Goal: Find specific page/section: Find specific page/section

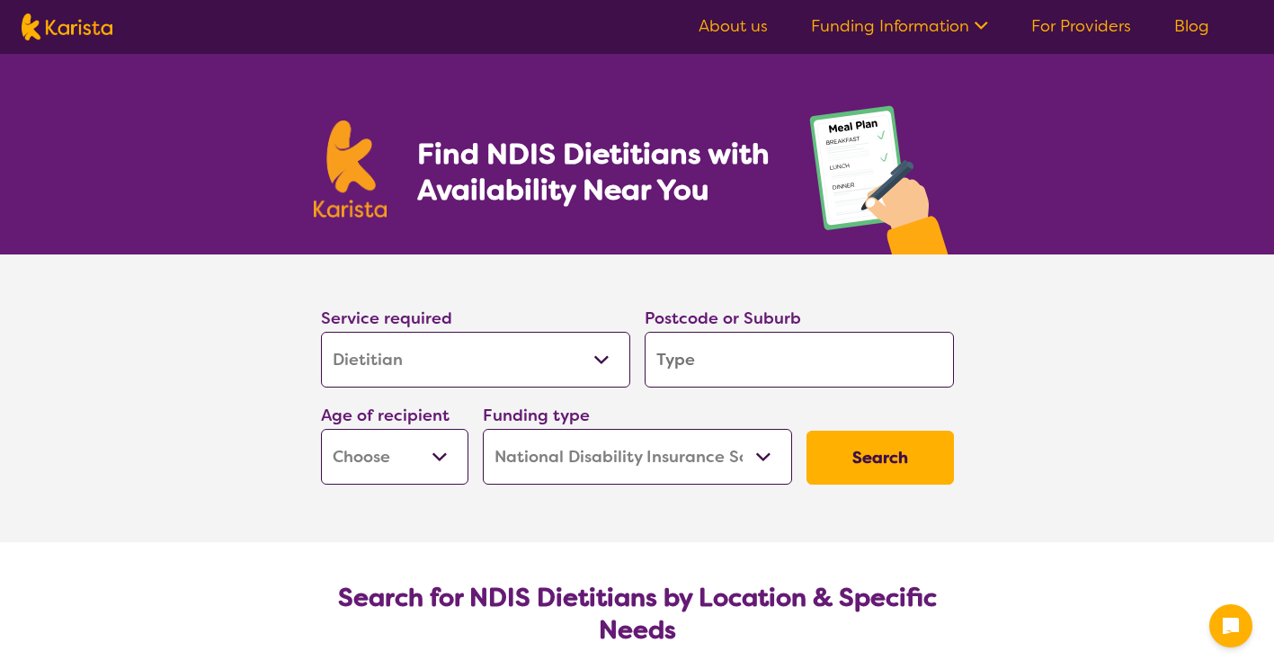
select select "Dietitian"
select select "NDIS"
select select "Dietitian"
select select "NDIS"
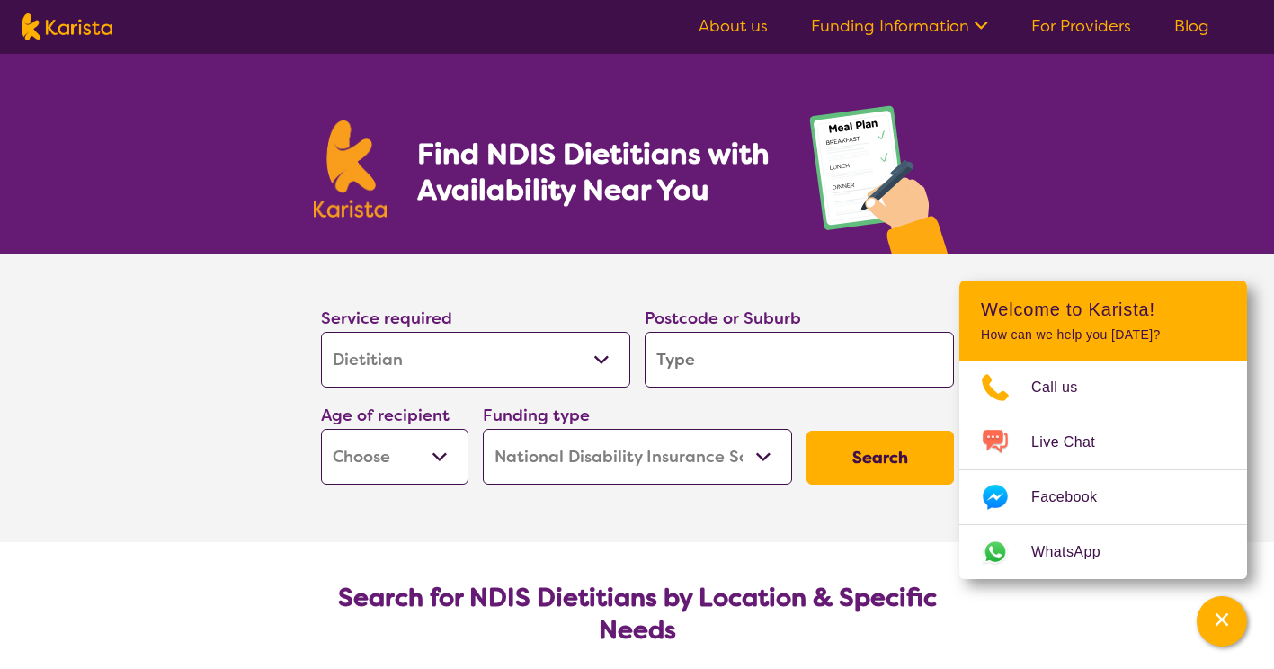
click at [731, 361] on input "search" at bounding box center [799, 360] width 309 height 56
type input "4"
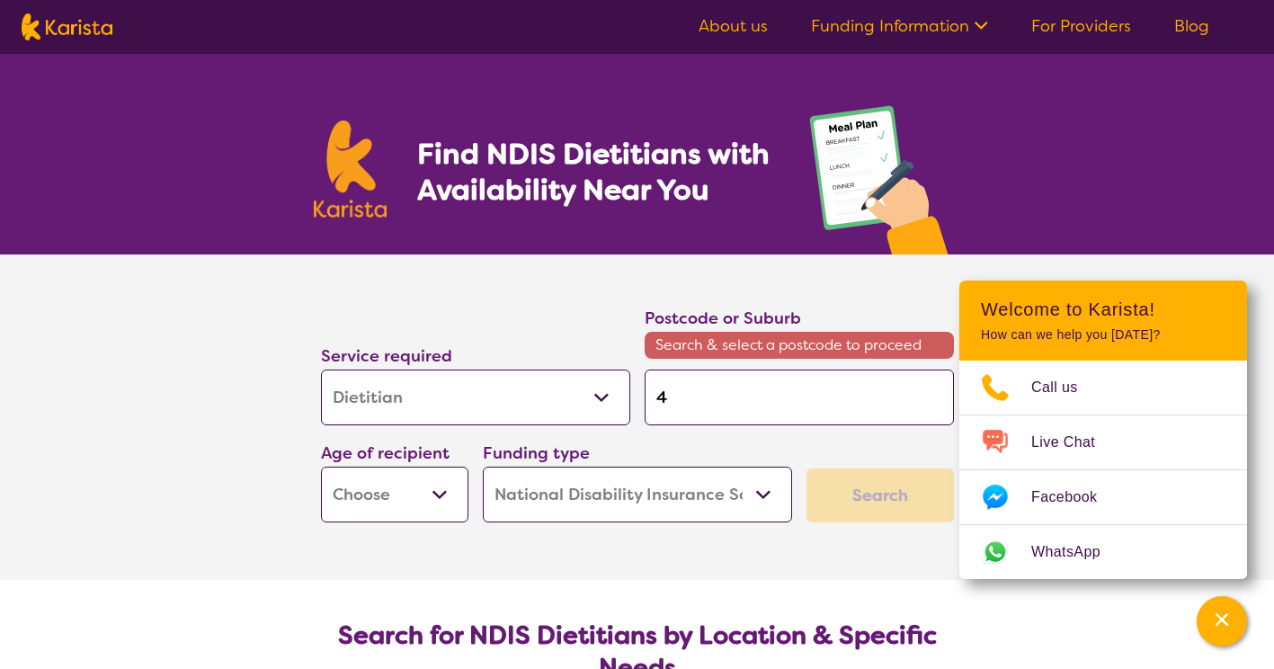
type input "43"
type input "430"
type input "4305"
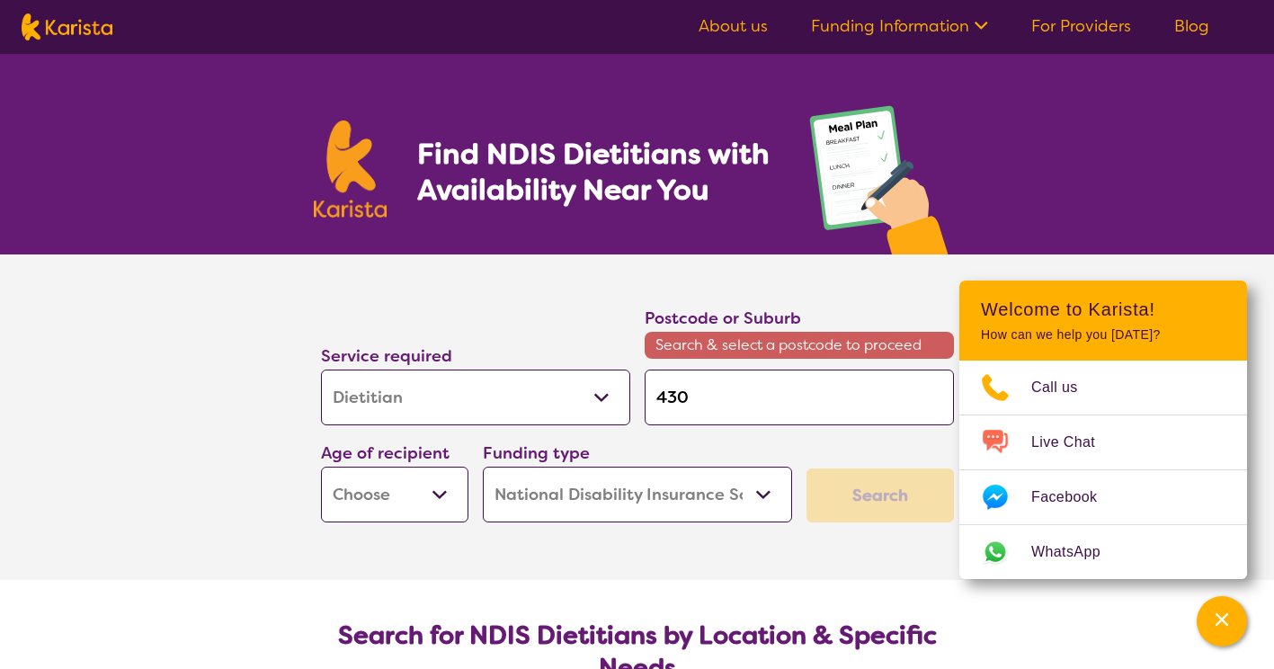
type input "4305"
type input "43055"
type input "4305"
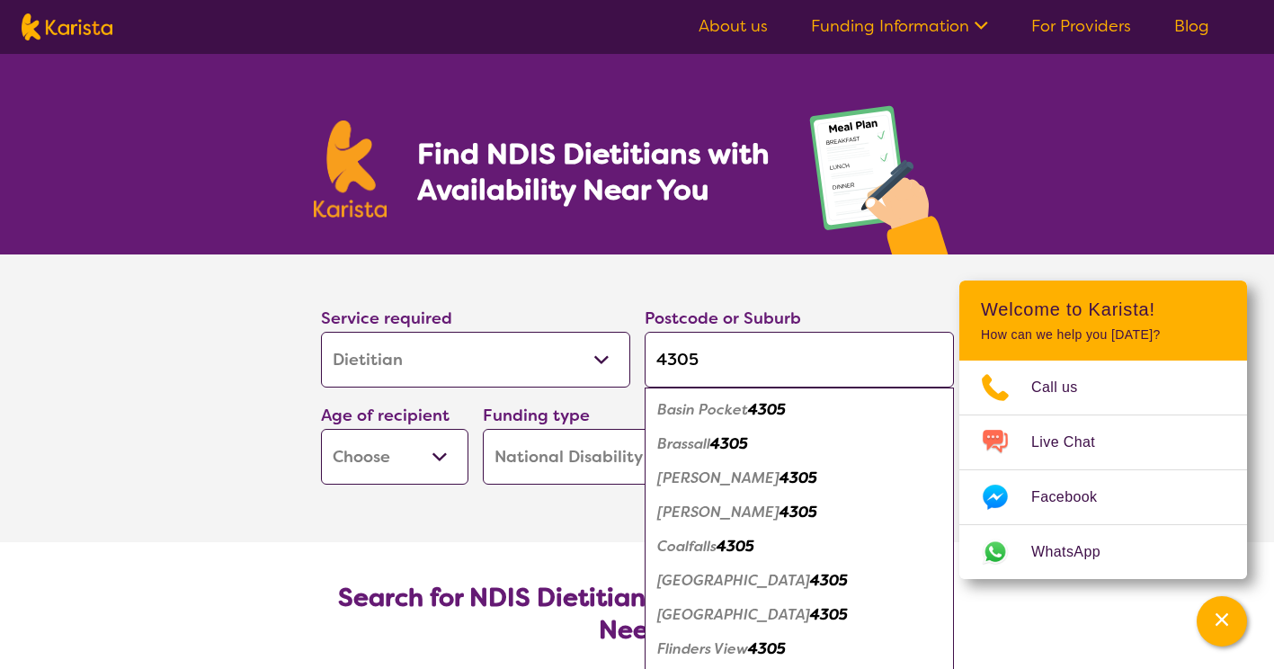
type input "4305"
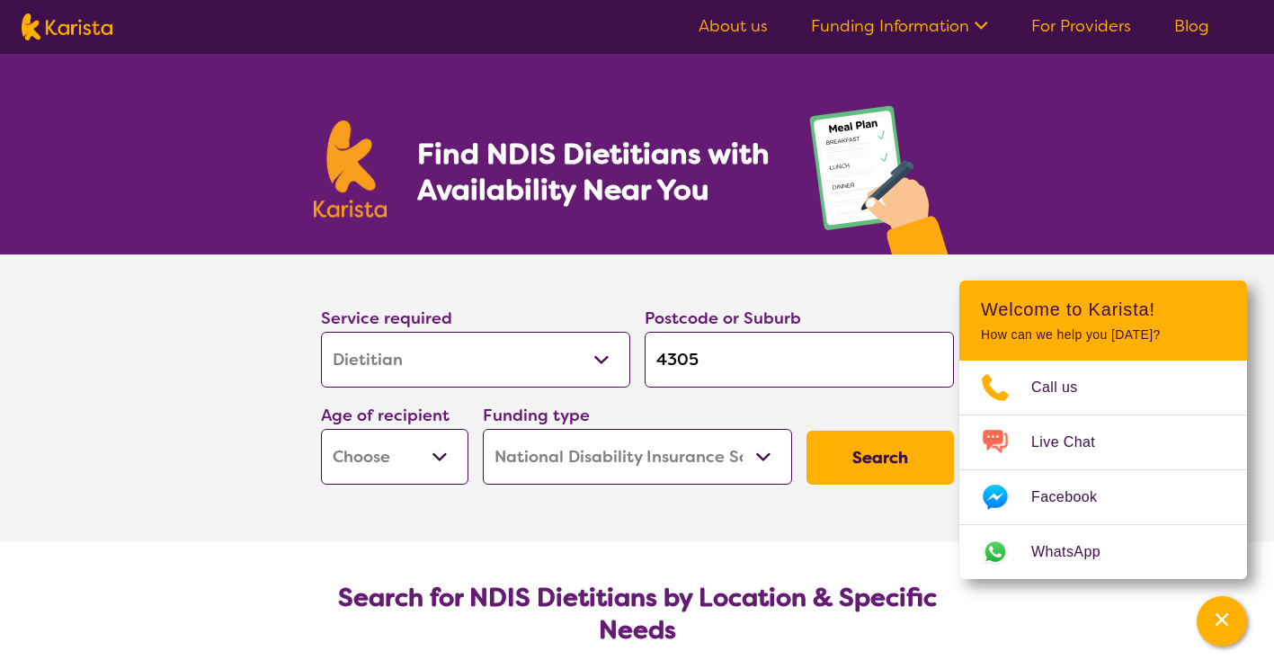
click at [429, 457] on select "Early Childhood - 0 to 9 Child - 10 to 11 Adolescent - 12 to 17 Adult - 18 to 6…" at bounding box center [394, 457] width 147 height 56
select select "AS"
click at [321, 429] on select "Early Childhood - 0 to 9 Child - 10 to 11 Adolescent - 12 to 17 Adult - 18 to 6…" at bounding box center [394, 457] width 147 height 56
select select "AS"
click at [857, 452] on button "Search" at bounding box center [879, 458] width 147 height 54
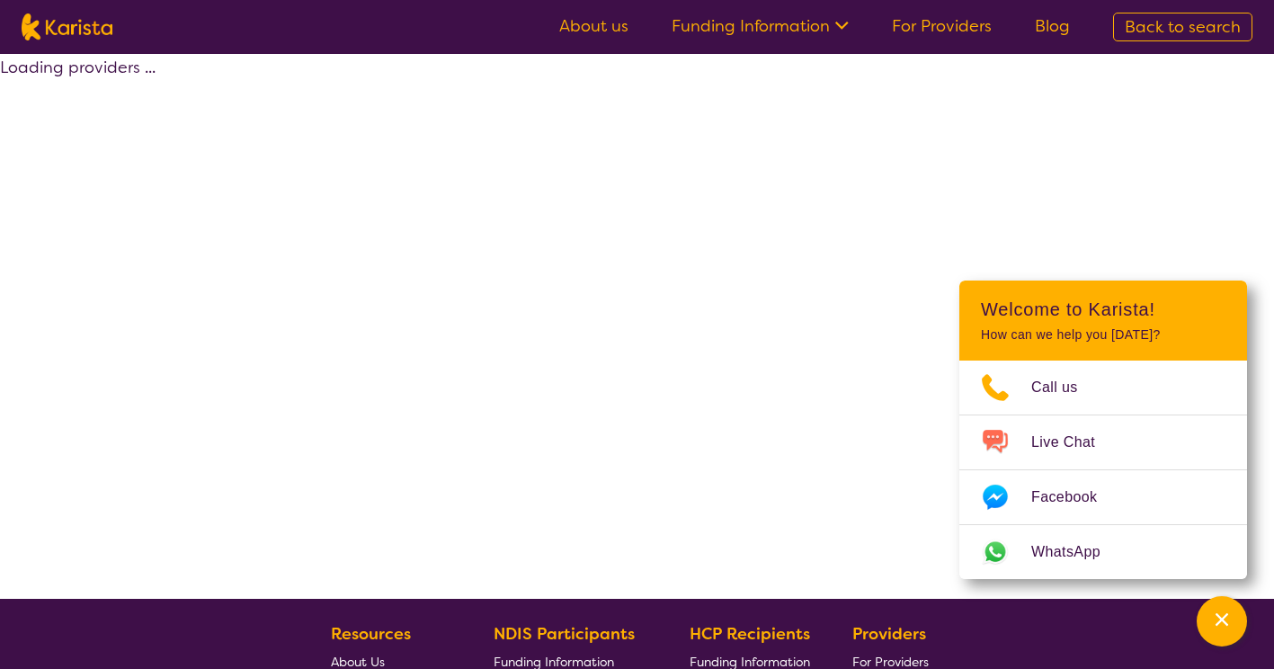
select select "by_score"
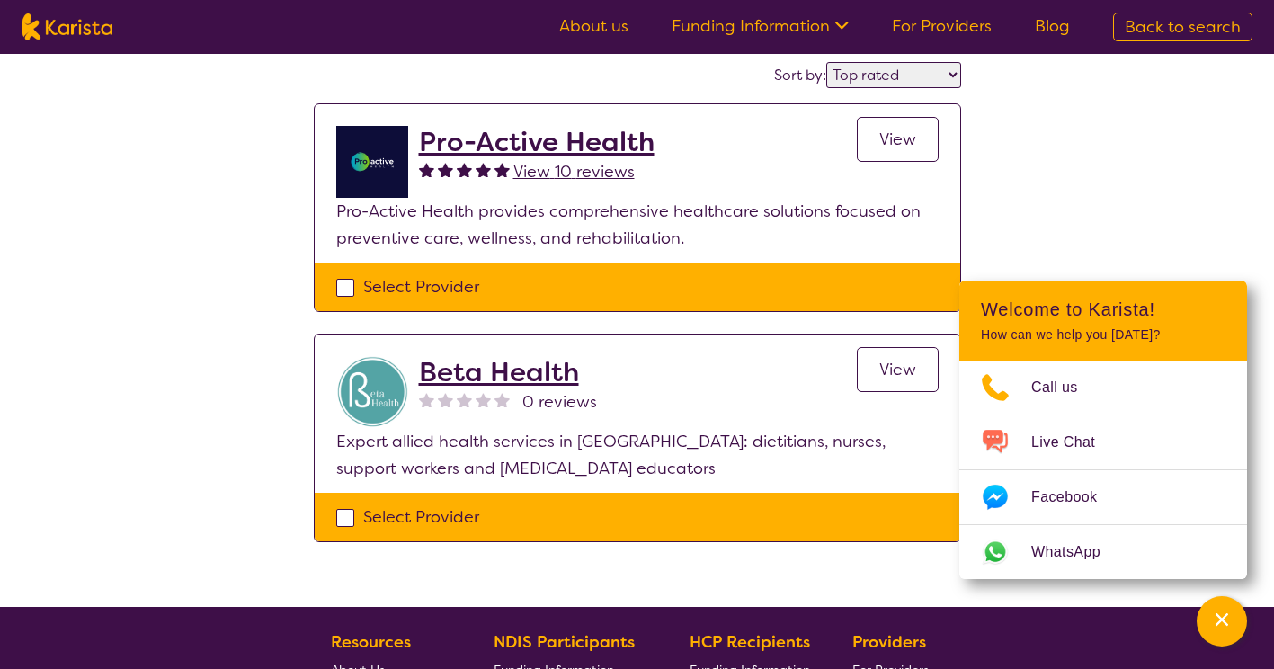
scroll to position [144, 0]
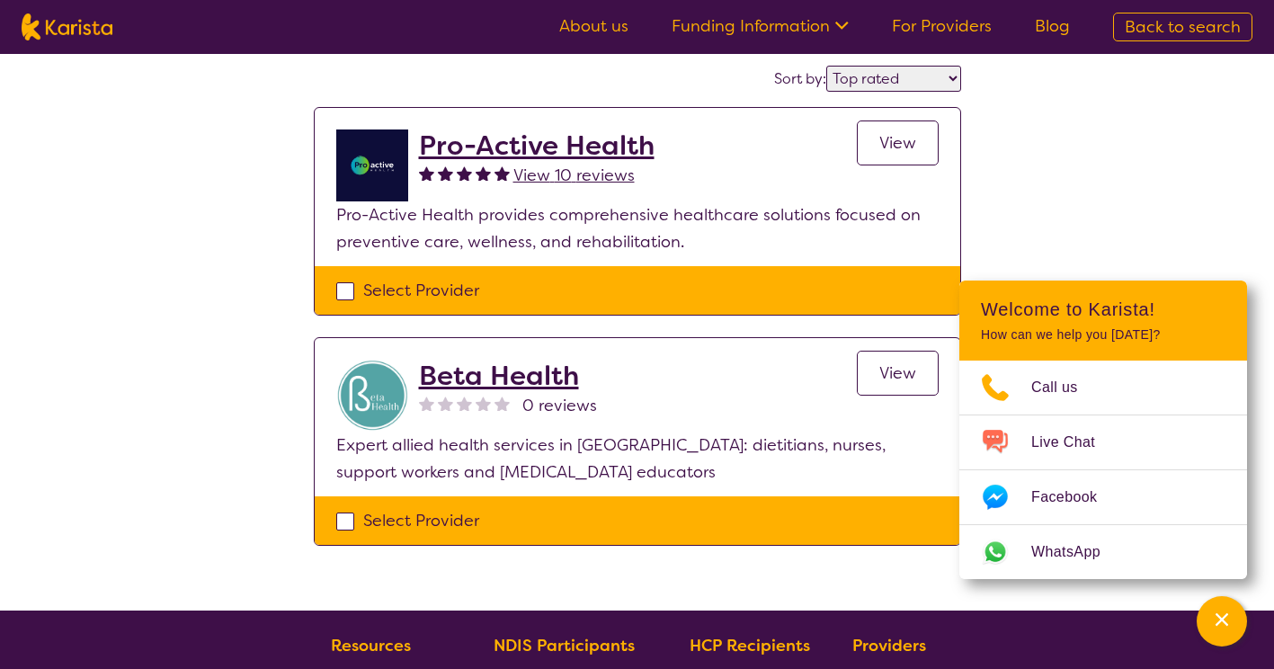
click at [525, 140] on h2 "Pro-Active Health" at bounding box center [537, 145] width 236 height 32
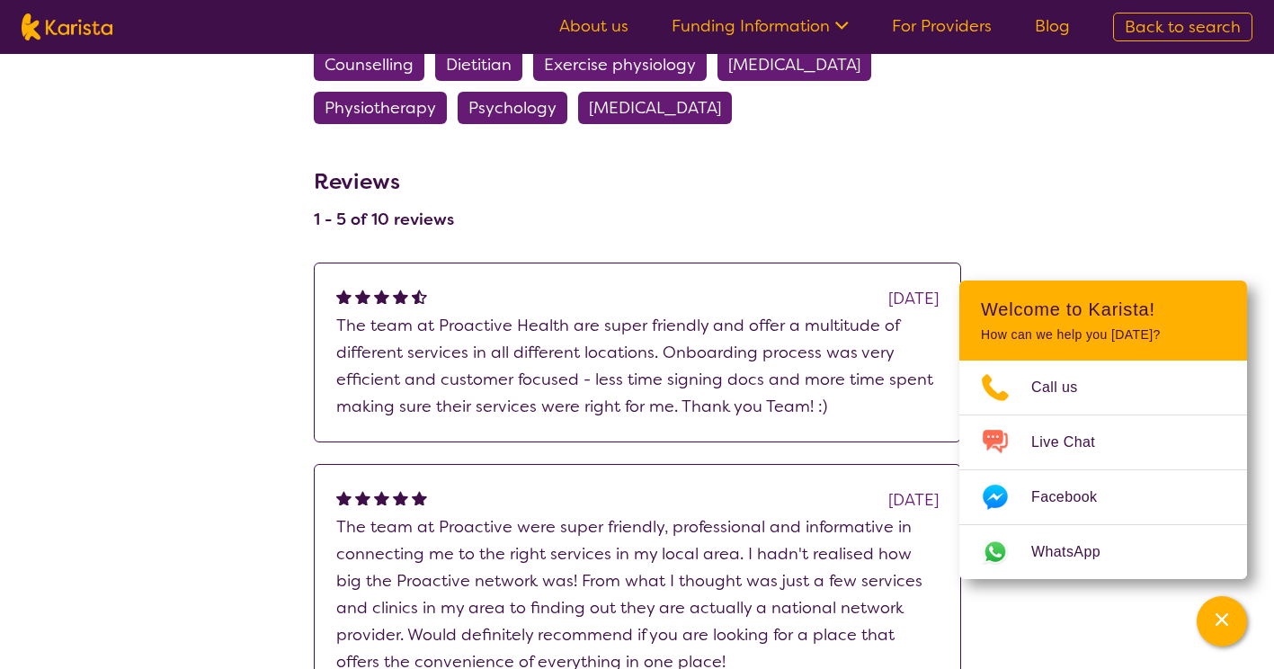
scroll to position [1258, 0]
